Goal: Complete application form: Complete application form

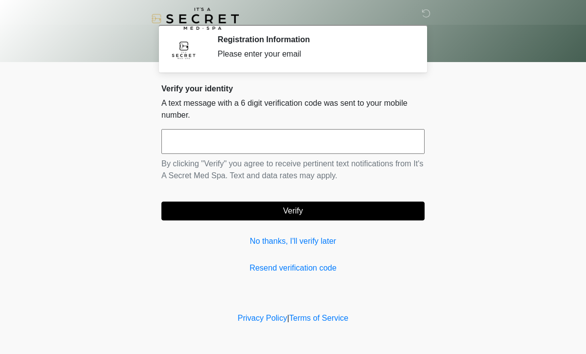
click at [275, 143] on input "text" at bounding box center [292, 141] width 263 height 25
type input "******"
click at [328, 202] on button "Verify" at bounding box center [292, 211] width 263 height 19
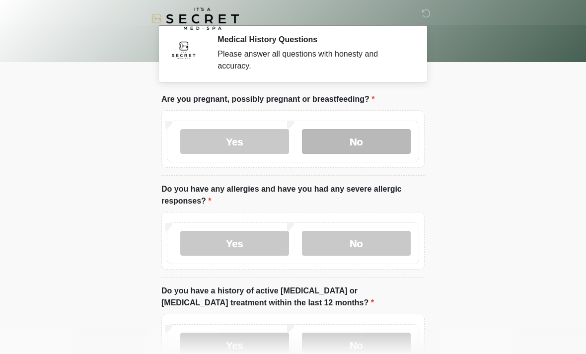
click at [376, 144] on label "No" at bounding box center [356, 141] width 109 height 25
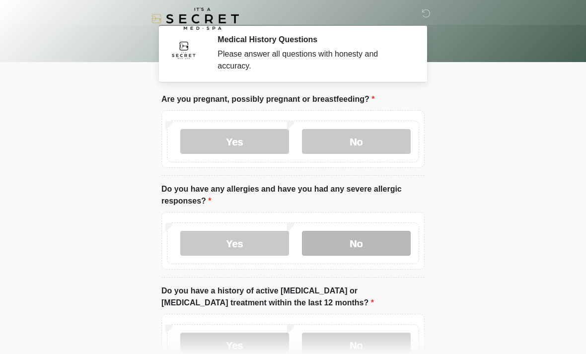
click at [368, 239] on label "No" at bounding box center [356, 243] width 109 height 25
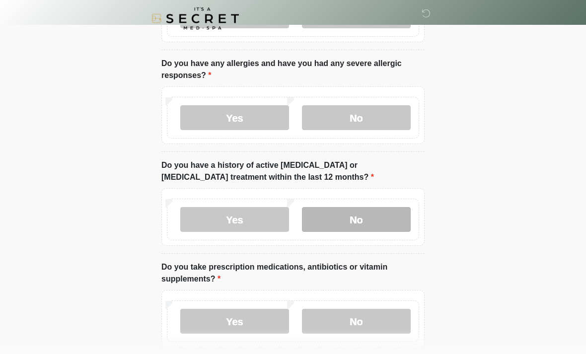
click at [370, 221] on label "No" at bounding box center [356, 220] width 109 height 25
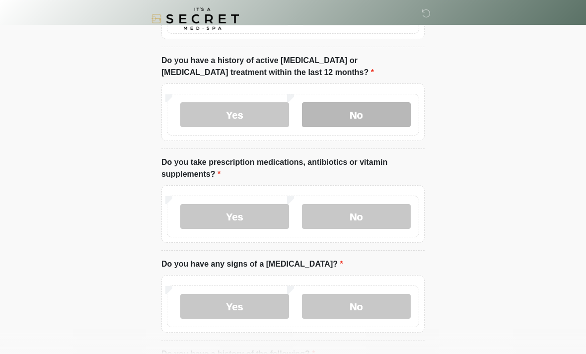
scroll to position [235, 0]
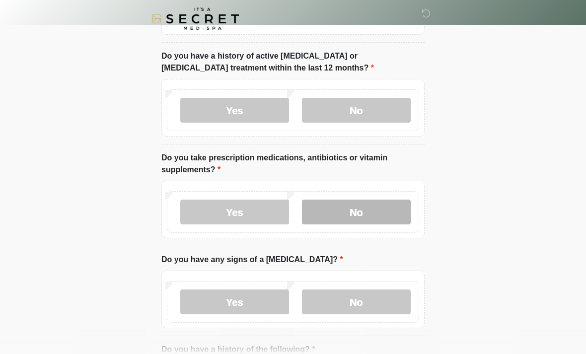
click at [358, 218] on label "No" at bounding box center [356, 212] width 109 height 25
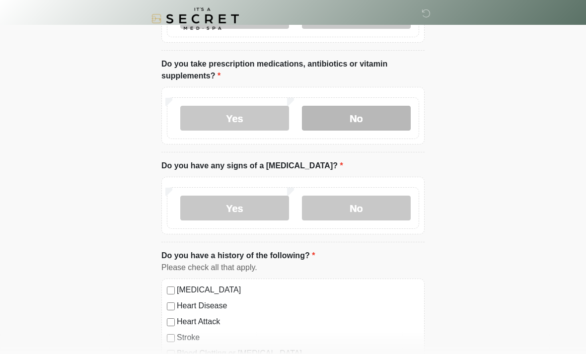
scroll to position [335, 0]
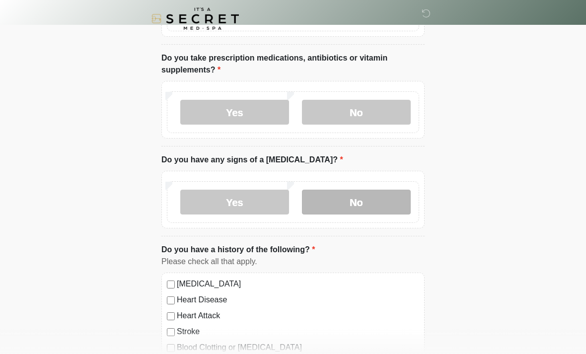
click at [379, 204] on label "No" at bounding box center [356, 202] width 109 height 25
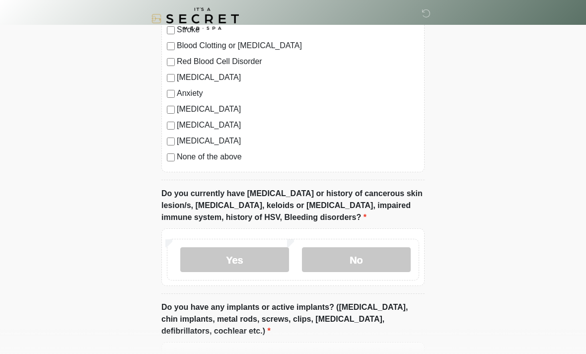
scroll to position [642, 0]
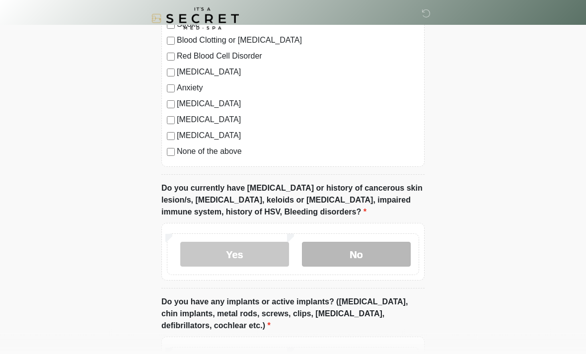
click at [364, 255] on label "No" at bounding box center [356, 254] width 109 height 25
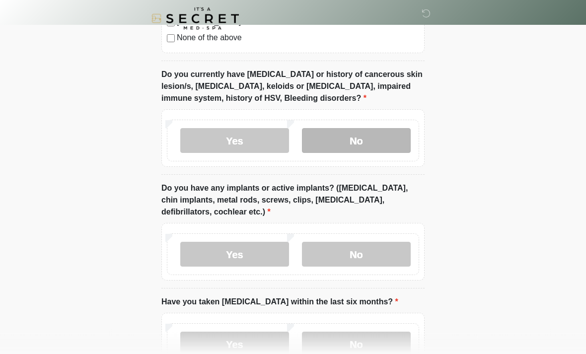
scroll to position [756, 0]
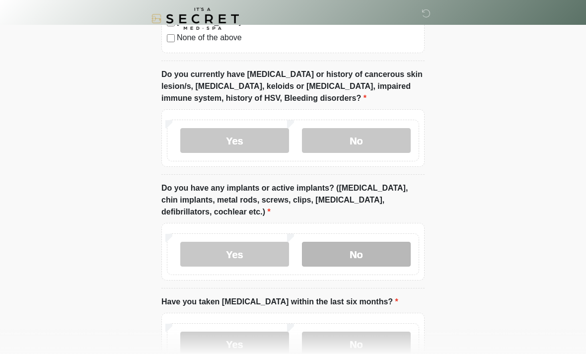
click at [359, 253] on label "No" at bounding box center [356, 254] width 109 height 25
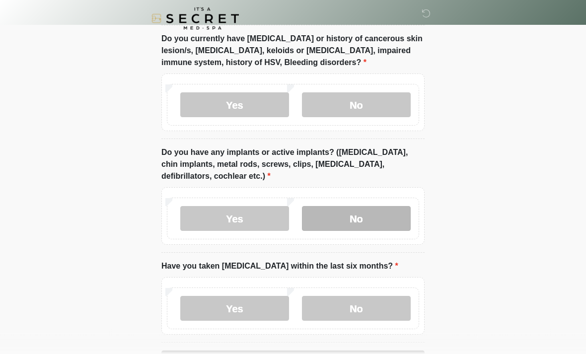
scroll to position [827, 0]
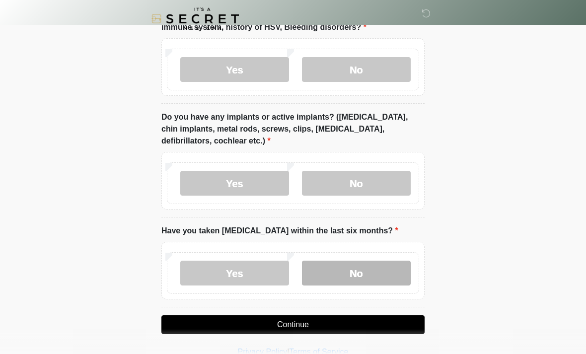
click at [358, 267] on label "No" at bounding box center [356, 273] width 109 height 25
click at [344, 315] on button "Continue" at bounding box center [292, 324] width 263 height 19
click at [392, 315] on button "Continue" at bounding box center [292, 324] width 263 height 19
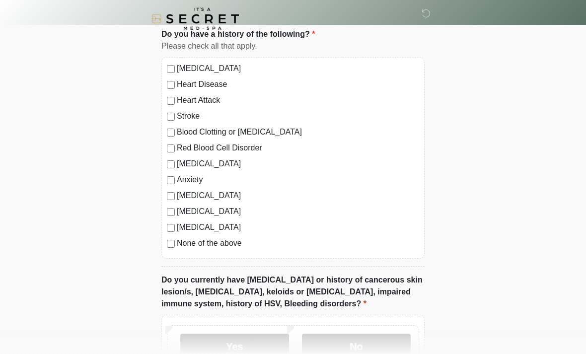
scroll to position [0, 0]
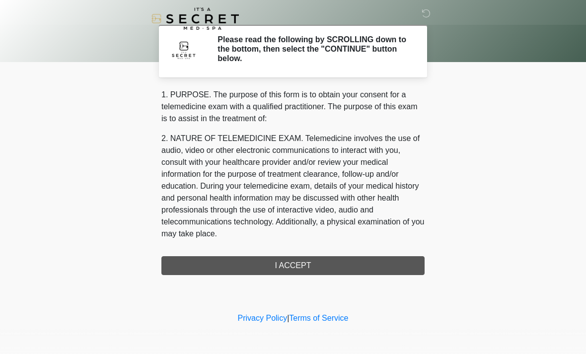
click at [334, 264] on div "1. PURPOSE. The purpose of this form is to obtain your consent for a telemedici…" at bounding box center [292, 182] width 263 height 186
click at [335, 260] on div "1. PURPOSE. The purpose of this form is to obtain your consent for a telemedici…" at bounding box center [292, 182] width 263 height 186
click at [342, 266] on div "1. PURPOSE. The purpose of this form is to obtain your consent for a telemedici…" at bounding box center [292, 182] width 263 height 186
click at [290, 266] on div "1. PURPOSE. The purpose of this form is to obtain your consent for a telemedici…" at bounding box center [292, 182] width 263 height 186
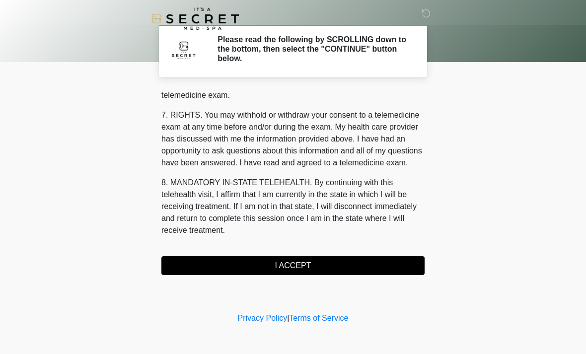
scroll to position [421, 0]
click at [315, 260] on button "I ACCEPT" at bounding box center [292, 265] width 263 height 19
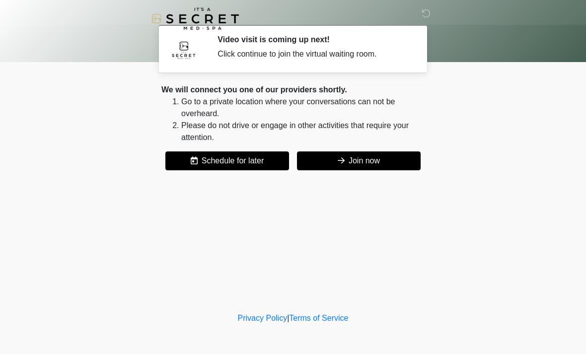
click at [375, 161] on button "Join now" at bounding box center [359, 161] width 124 height 19
